Goal: Information Seeking & Learning: Learn about a topic

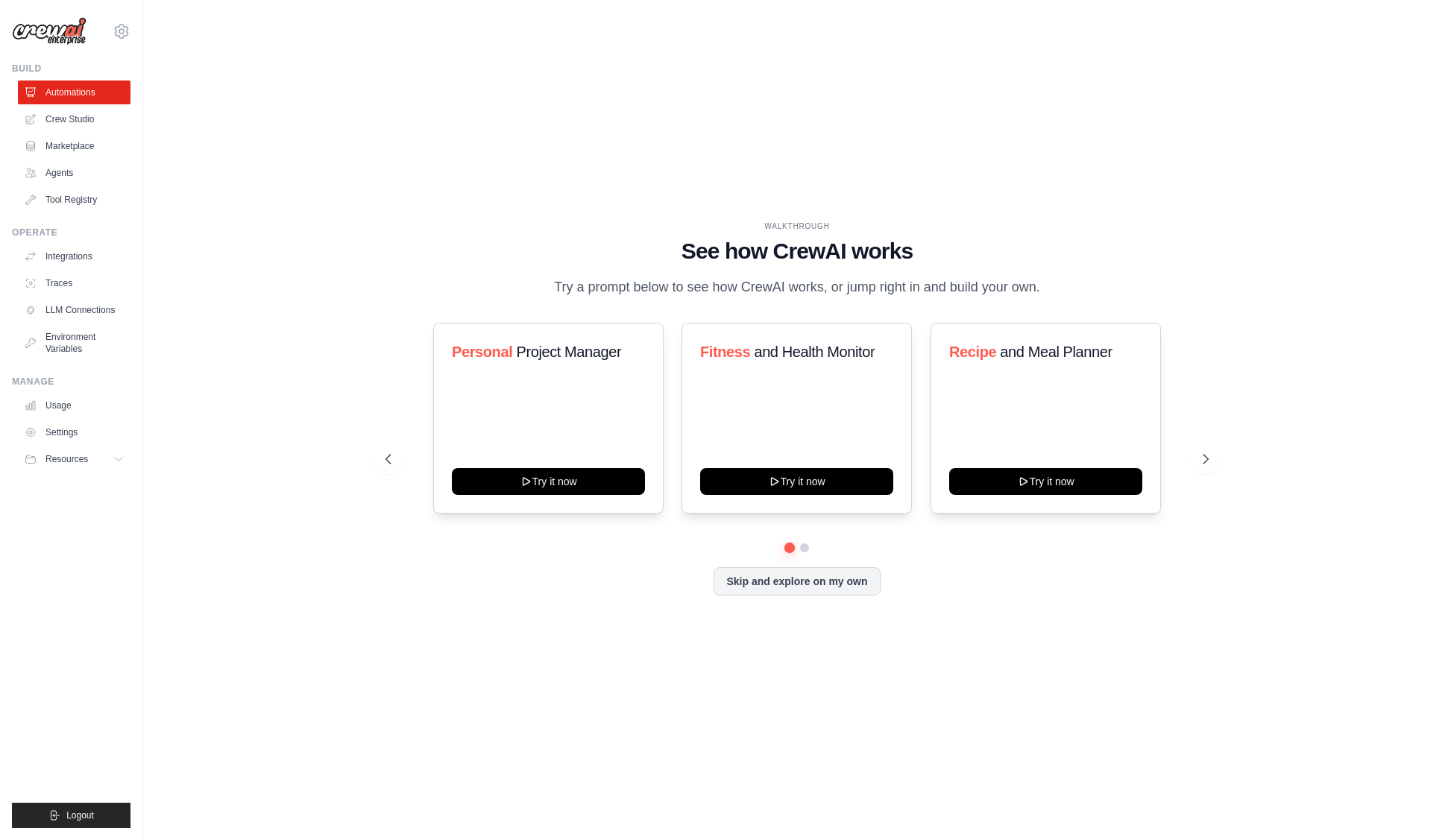
click at [410, 196] on div "WALKTHROUGH See how [PERSON_NAME] works Try a prompt below to see how [PERSON_N…" at bounding box center [796, 420] width 1260 height 810
click at [1203, 467] on icon at bounding box center [1207, 459] width 15 height 15
click at [699, 701] on div "WALKTHROUGH See how [PERSON_NAME] works Try a prompt below to see how [PERSON_N…" at bounding box center [796, 420] width 1260 height 810
click at [802, 594] on button "Skip and explore on my own" at bounding box center [796, 579] width 166 height 28
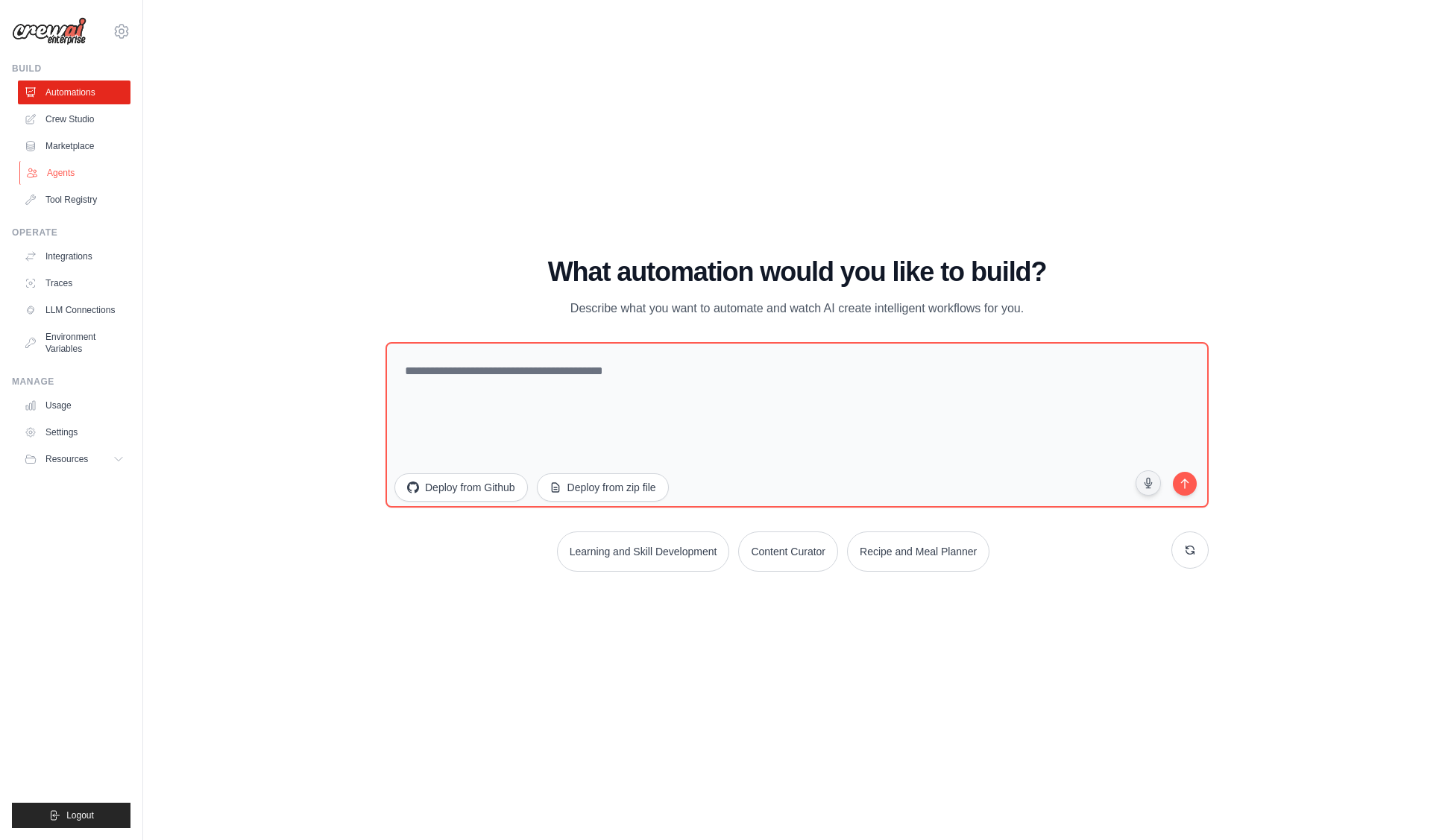
click at [67, 178] on link "Agents" at bounding box center [75, 173] width 113 height 24
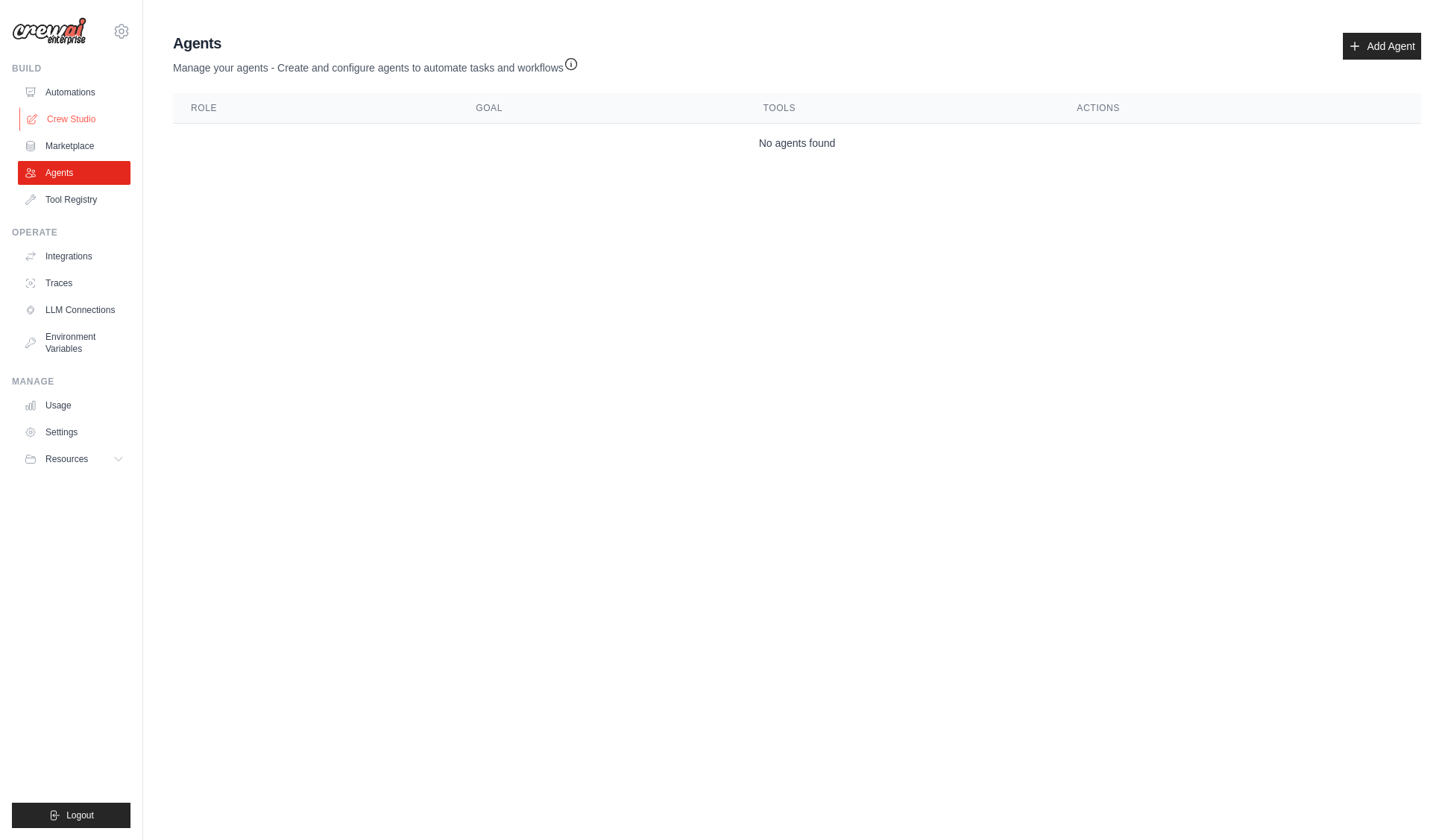
click at [74, 128] on link "Crew Studio" at bounding box center [75, 119] width 113 height 24
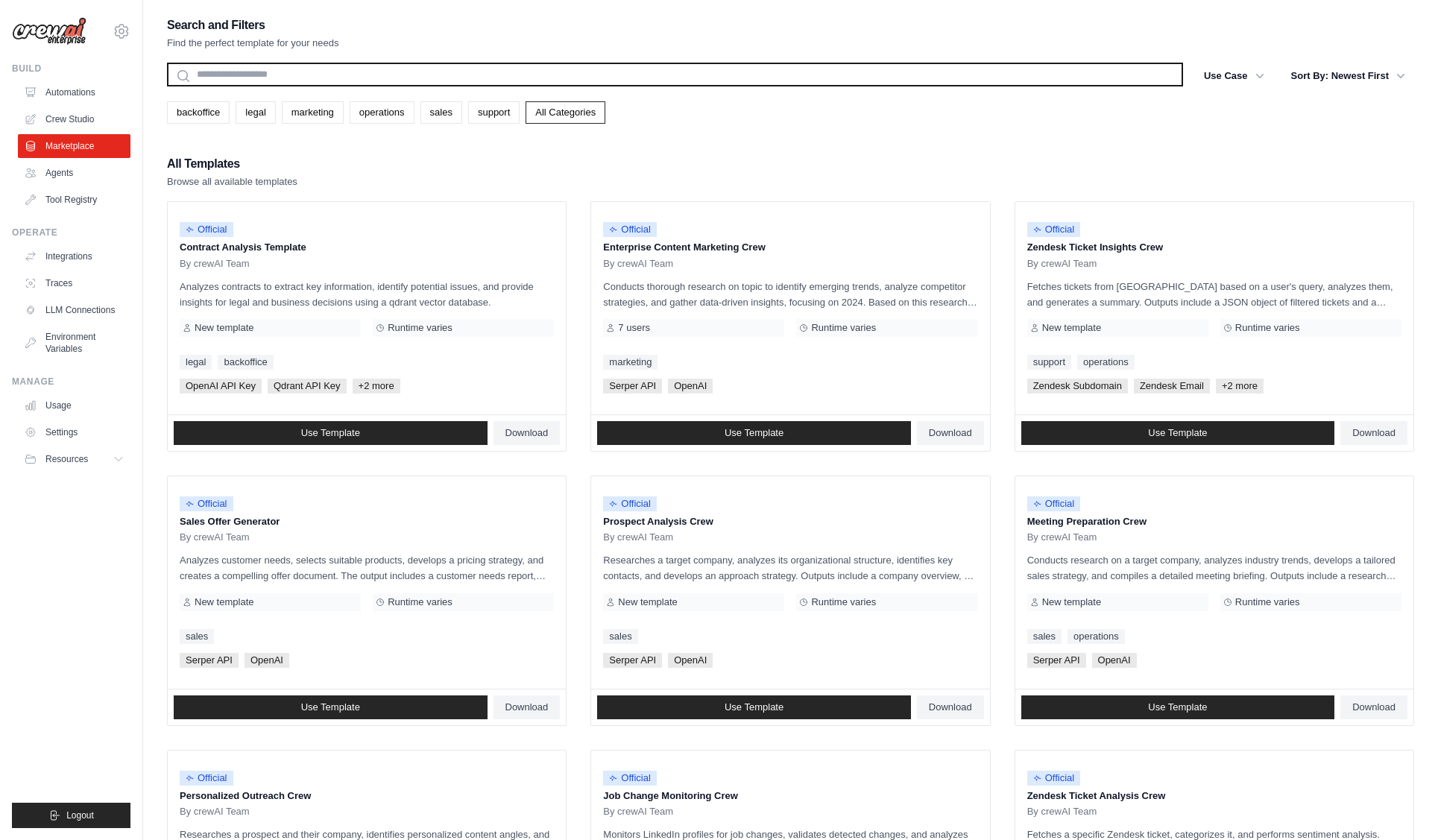
click at [451, 81] on input "text" at bounding box center [674, 74] width 1016 height 24
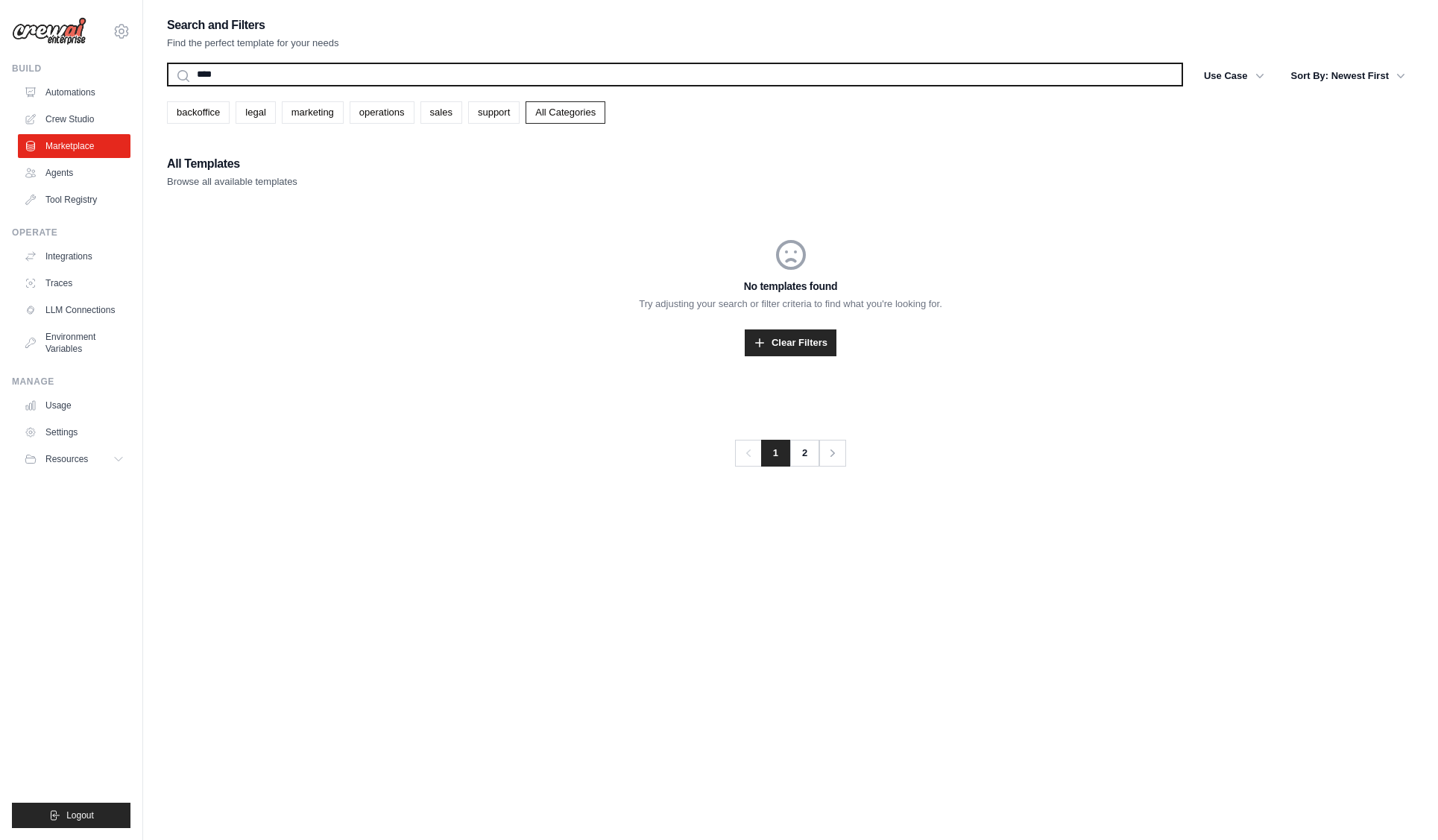
type input "****"
click at [166, 85] on button "Search" at bounding box center [166, 85] width 1 height 1
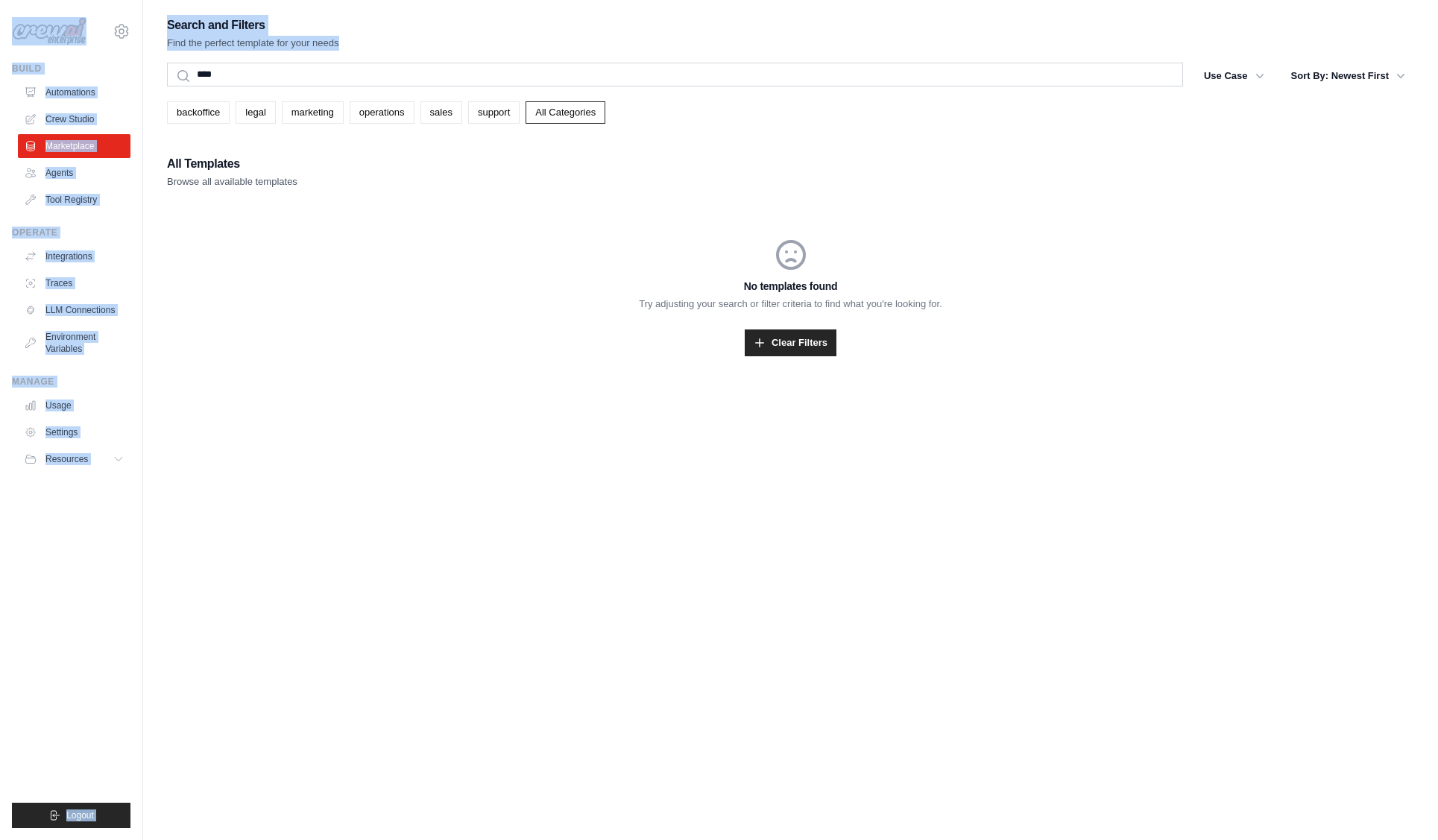
drag, startPoint x: 444, startPoint y: 83, endPoint x: 158, endPoint y: 84, distance: 286.0
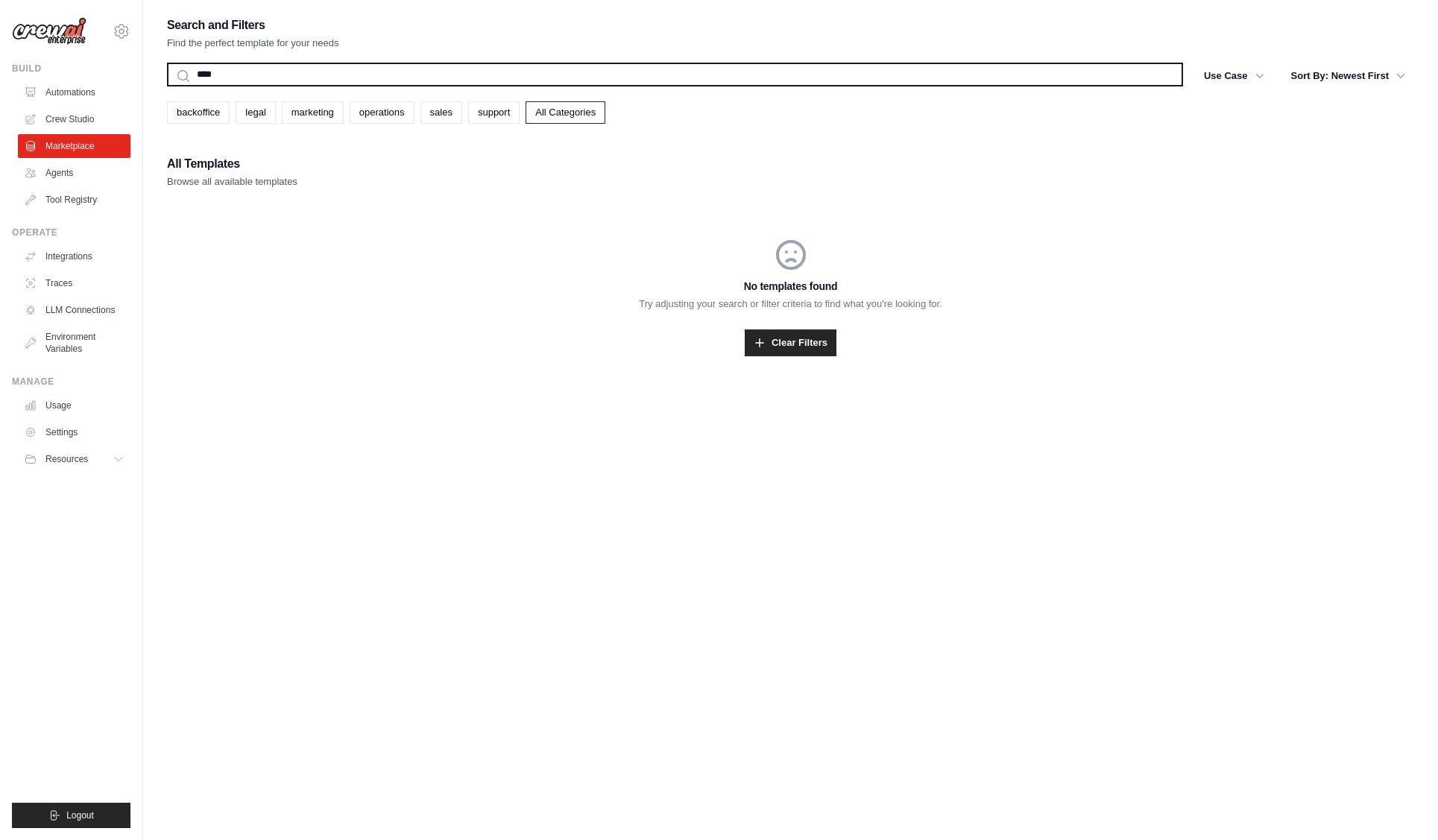
click at [261, 81] on input "****" at bounding box center [674, 74] width 1016 height 24
type input "*"
click at [166, 85] on button "Search" at bounding box center [166, 85] width 1 height 1
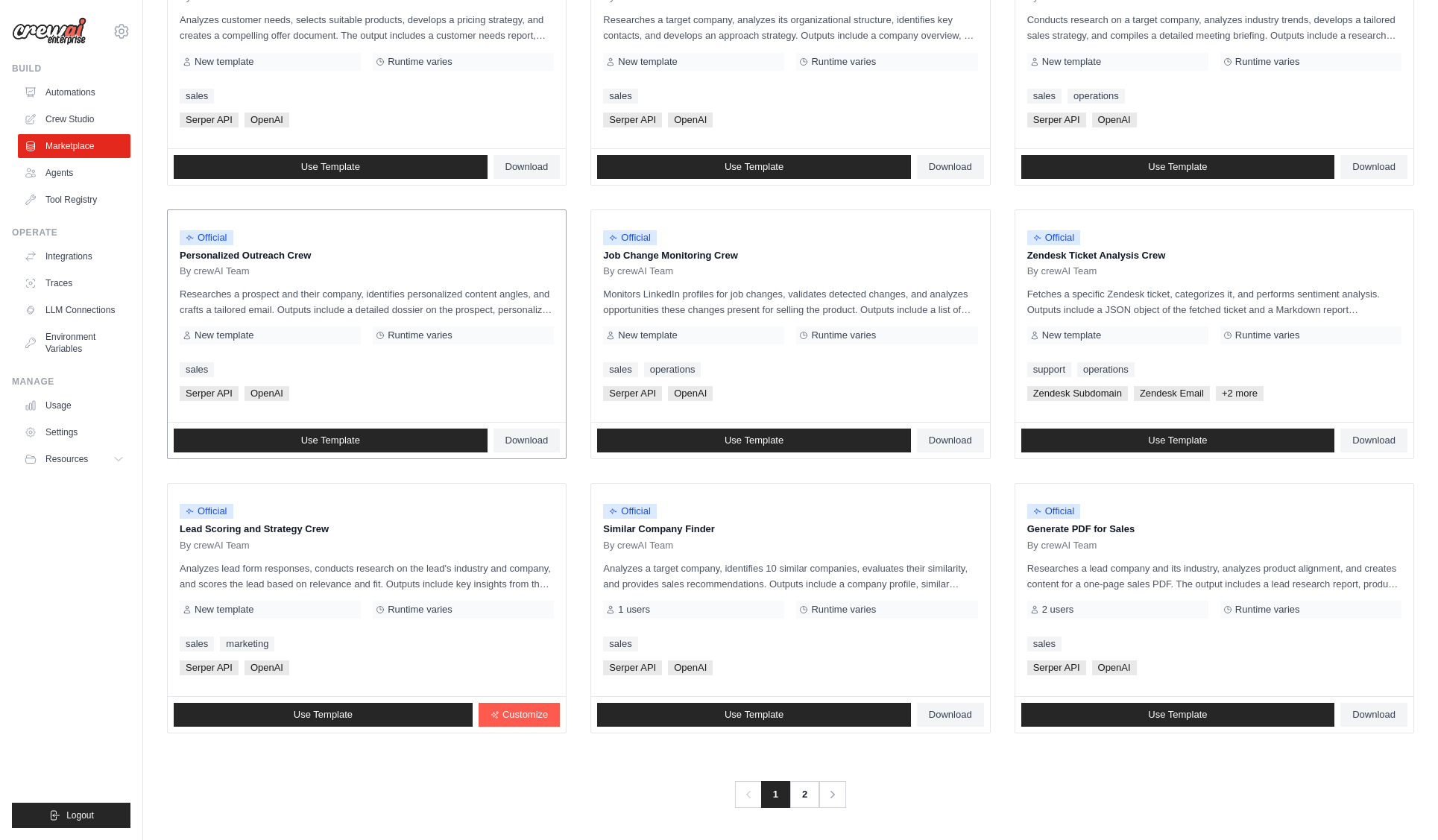
scroll to position [541, 0]
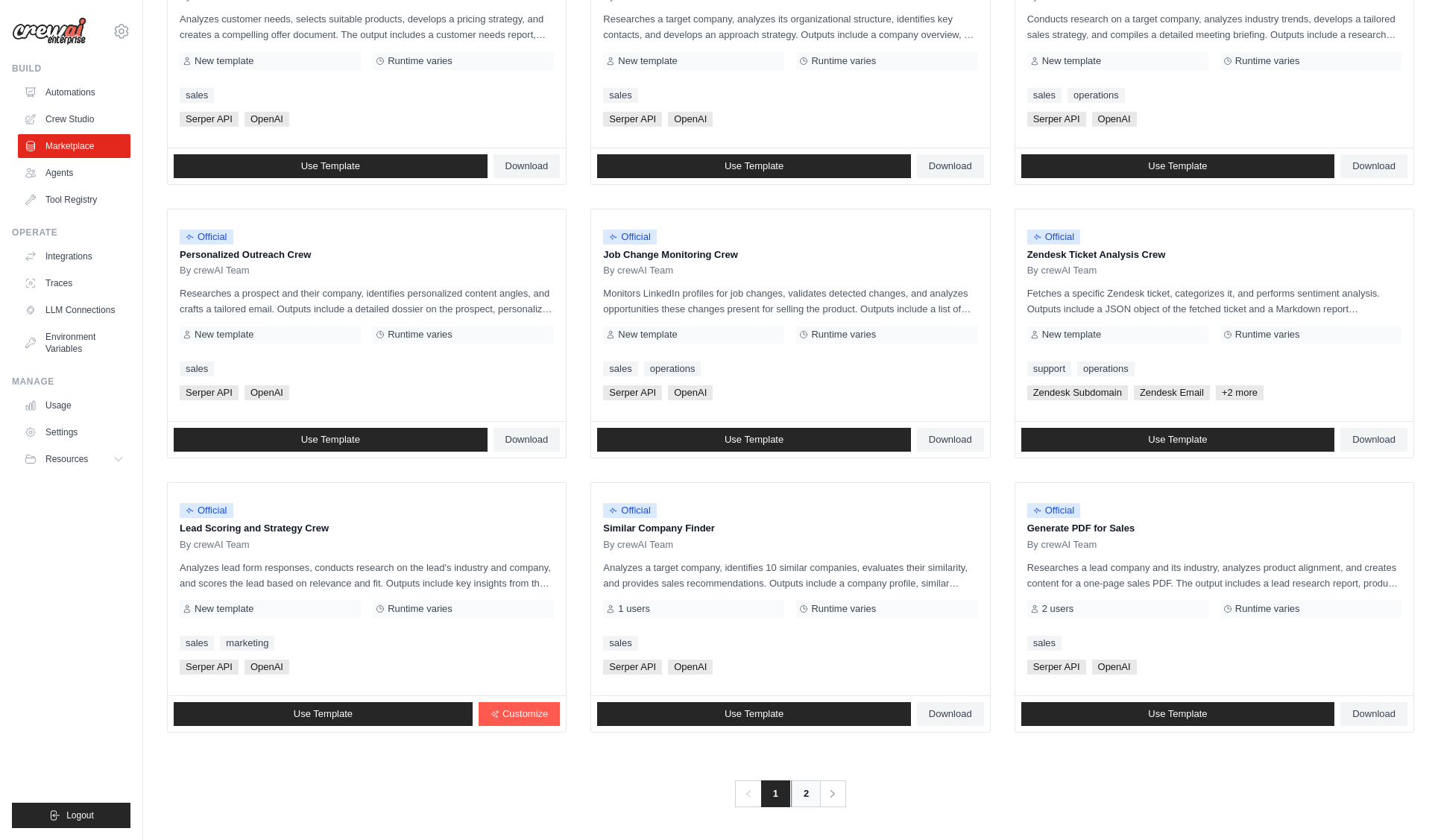
click at [799, 797] on link "2" at bounding box center [805, 793] width 30 height 27
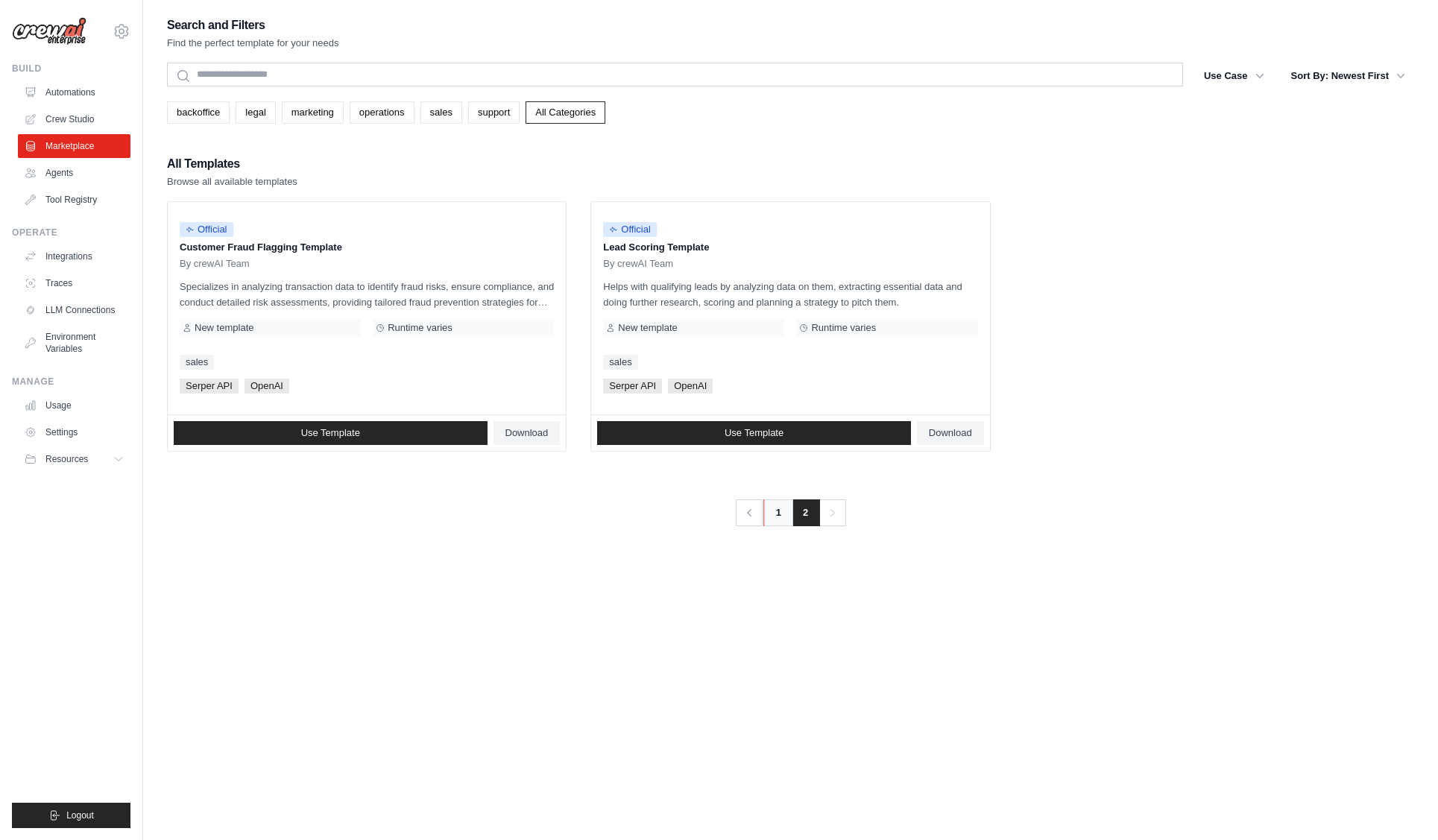
click at [775, 518] on link "1" at bounding box center [777, 513] width 30 height 27
